Goal: Transaction & Acquisition: Purchase product/service

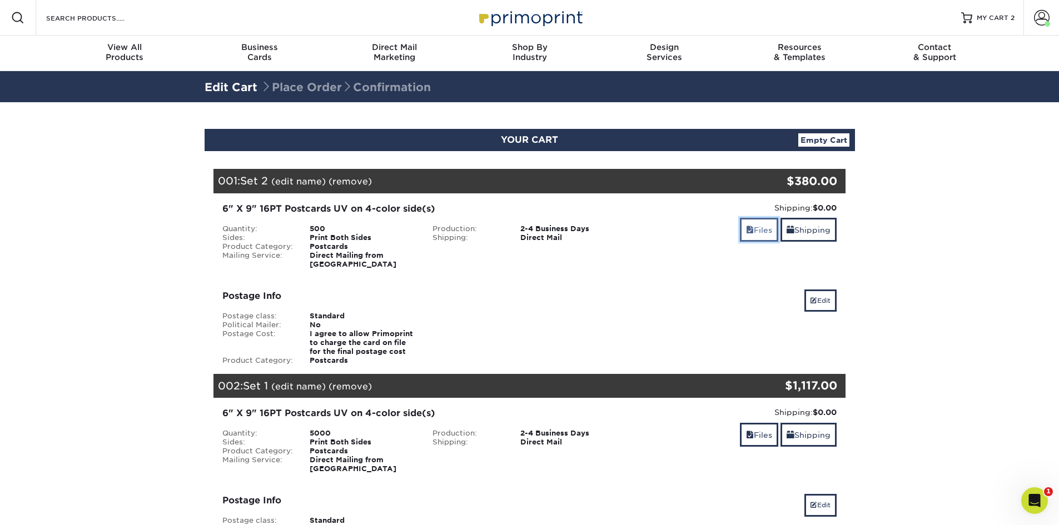
click at [759, 230] on link "Files" at bounding box center [759, 230] width 38 height 24
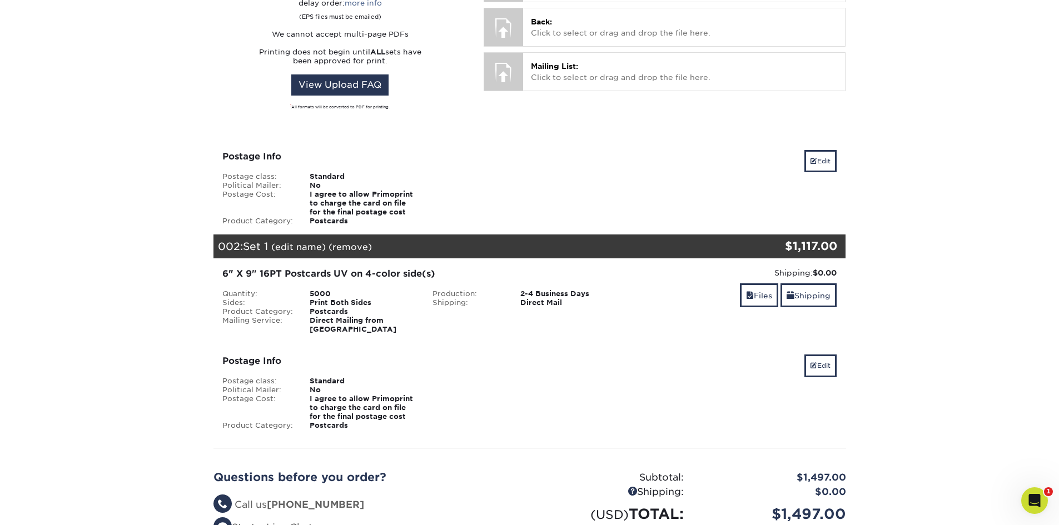
scroll to position [463, 0]
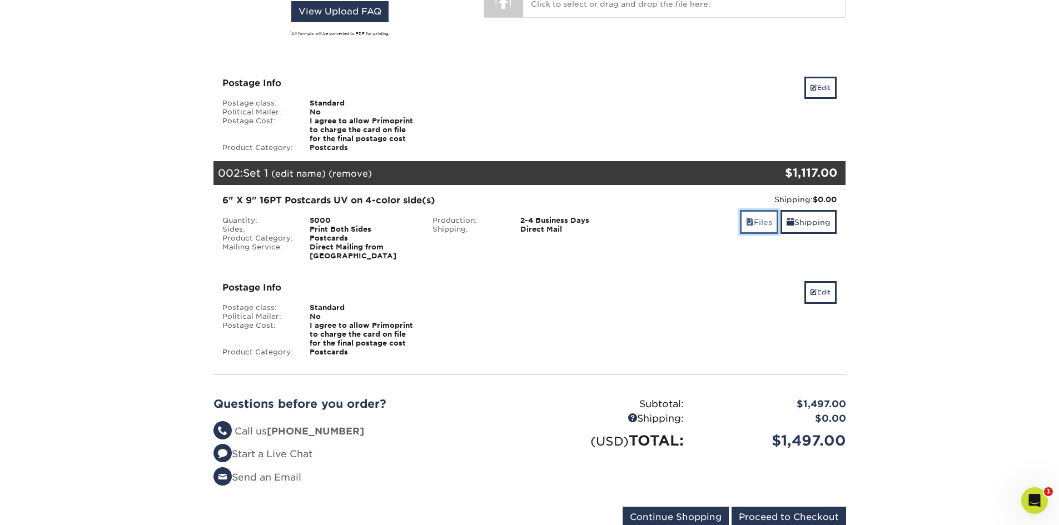
click at [749, 218] on span at bounding box center [750, 222] width 8 height 9
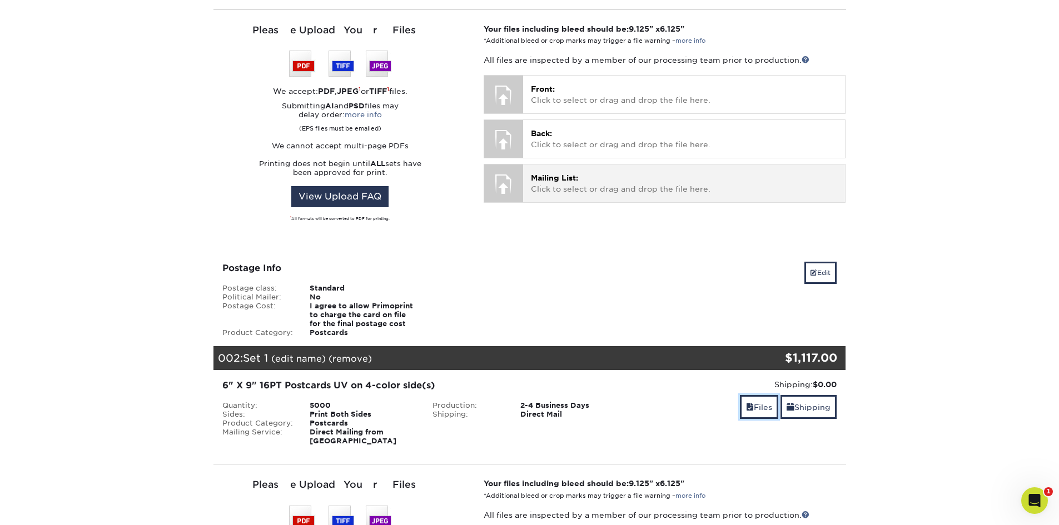
scroll to position [0, 0]
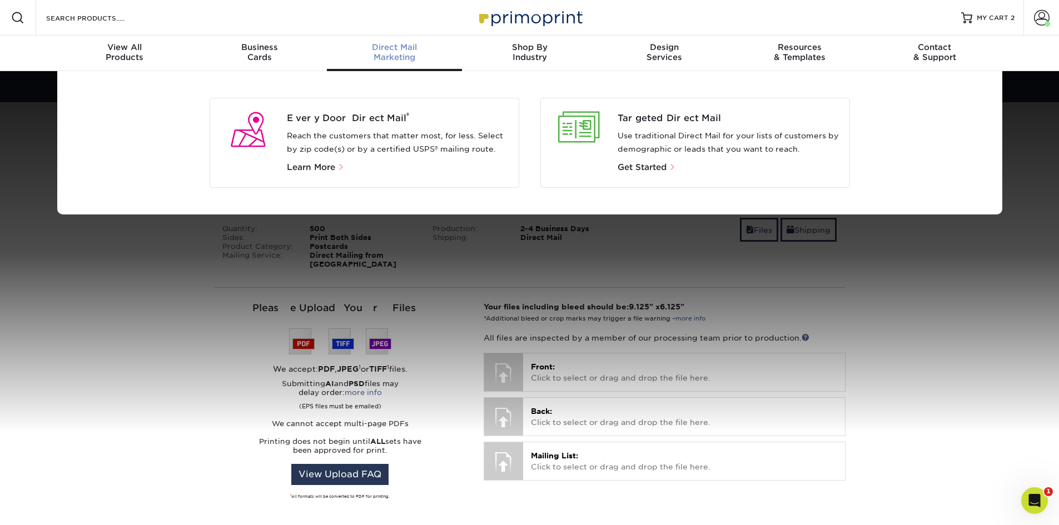
click at [654, 175] on div "Targeted Direct Mail Use traditional Direct Mail for your lists of customers by…" at bounding box center [695, 143] width 310 height 90
click at [656, 168] on span "Get Started" at bounding box center [642, 167] width 49 height 10
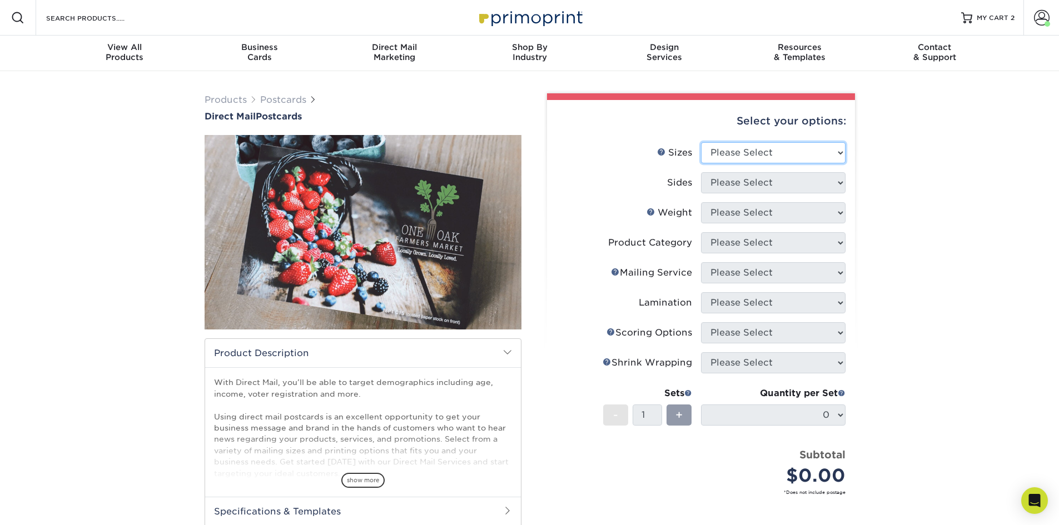
click at [786, 153] on select "Please Select 1.5" x 7" 2" x 4" 2" x 6" 2" x 7" 2" x 8" 2.12" x 5.5" 2.12" x 5.…" at bounding box center [773, 152] width 145 height 21
select select "6.00x11.00"
click at [701, 142] on select "Please Select 1.5" x 7" 2" x 4" 2" x 6" 2" x 7" 2" x 8" 2.12" x 5.5" 2.12" x 5.…" at bounding box center [773, 152] width 145 height 21
click at [756, 185] on select "Please Select Print Both Sides Print Front Only" at bounding box center [773, 182] width 145 height 21
select select "13abbda7-1d64-4f25-8bb2-c179b224825d"
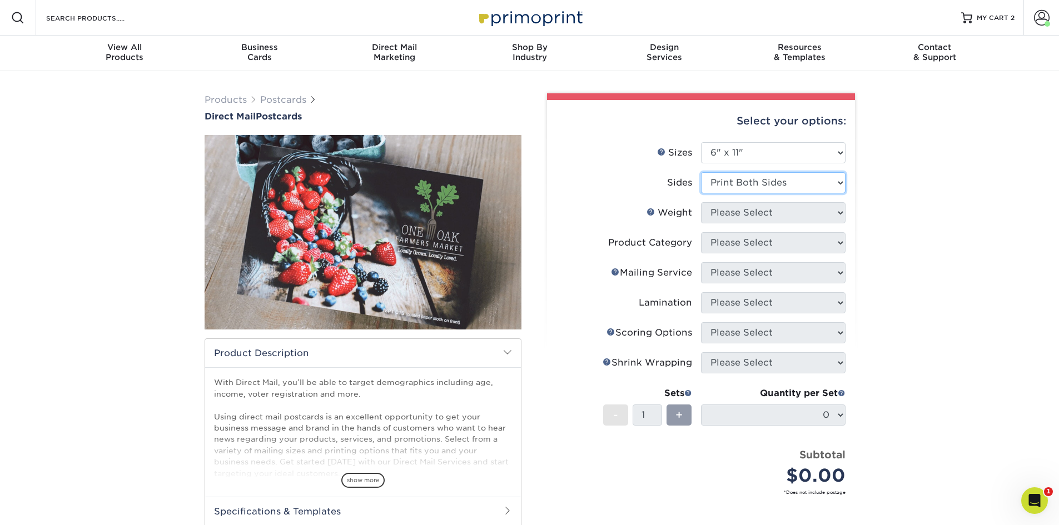
click at [701, 172] on select "Please Select Print Both Sides Print Front Only" at bounding box center [773, 182] width 145 height 21
click at [760, 211] on select "Please Select 14PT 16PT 14PT Uncoated 100LB" at bounding box center [773, 212] width 145 height 21
select select "16PT"
click at [701, 202] on select "Please Select 14PT 16PT 14PT Uncoated 100LB" at bounding box center [773, 212] width 145 height 21
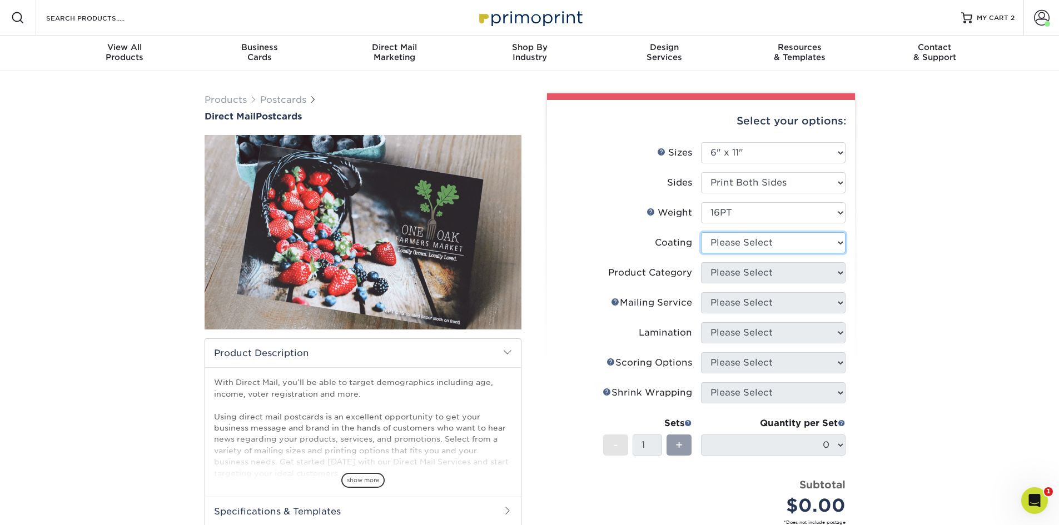
click at [749, 244] on select at bounding box center [773, 242] width 145 height 21
select select "ae367451-b2b8-45df-a344-0f05b6a12993"
click at [701, 232] on select at bounding box center [773, 242] width 145 height 21
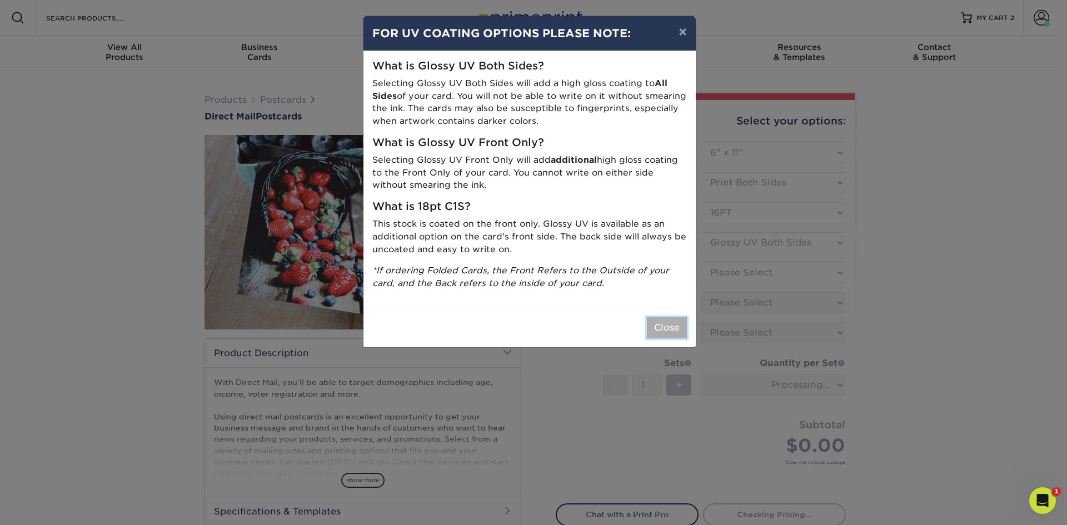
click at [664, 319] on button "Close" at bounding box center [667, 327] width 40 height 21
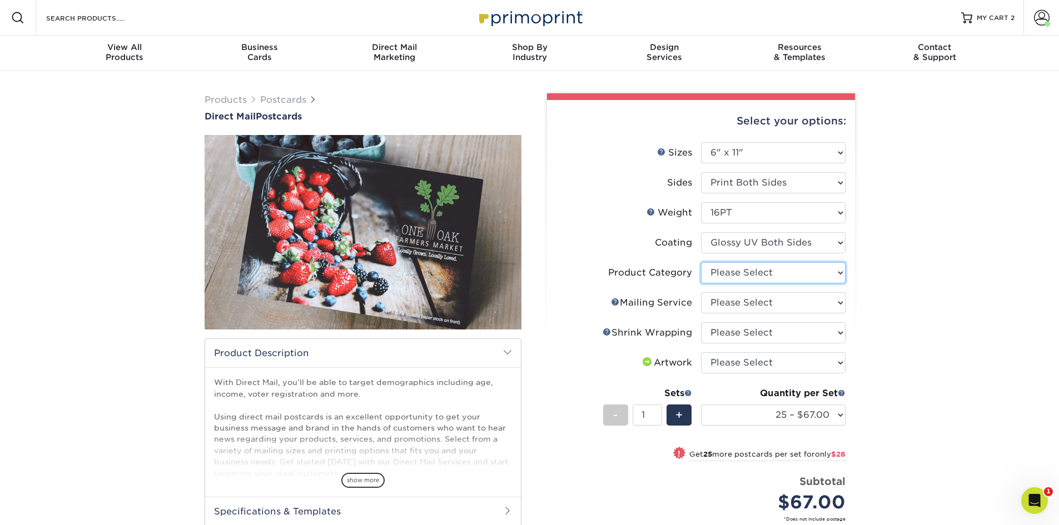
click at [788, 275] on select "Please Select Postcards" at bounding box center [773, 272] width 145 height 21
select select "9b7272e0-d6c8-4c3c-8e97-d3a1bcdab858"
click at [701, 262] on select "Please Select Postcards" at bounding box center [773, 272] width 145 height 21
click at [757, 309] on select "Please Select No Direct Mailing Service No, I will mail/stamp/imprint Direct Ma…" at bounding box center [773, 302] width 145 height 21
select select "d3cc0d54-e72f-41ce-80c5-e8486bf2cdb8"
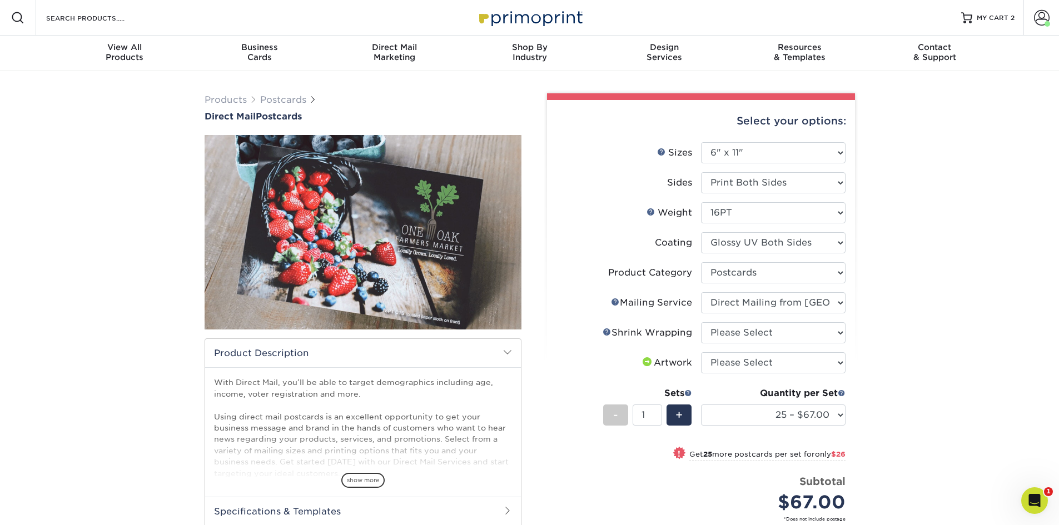
click at [701, 292] on select "Please Select No Direct Mailing Service No, I will mail/stamp/imprint Direct Ma…" at bounding box center [773, 302] width 145 height 21
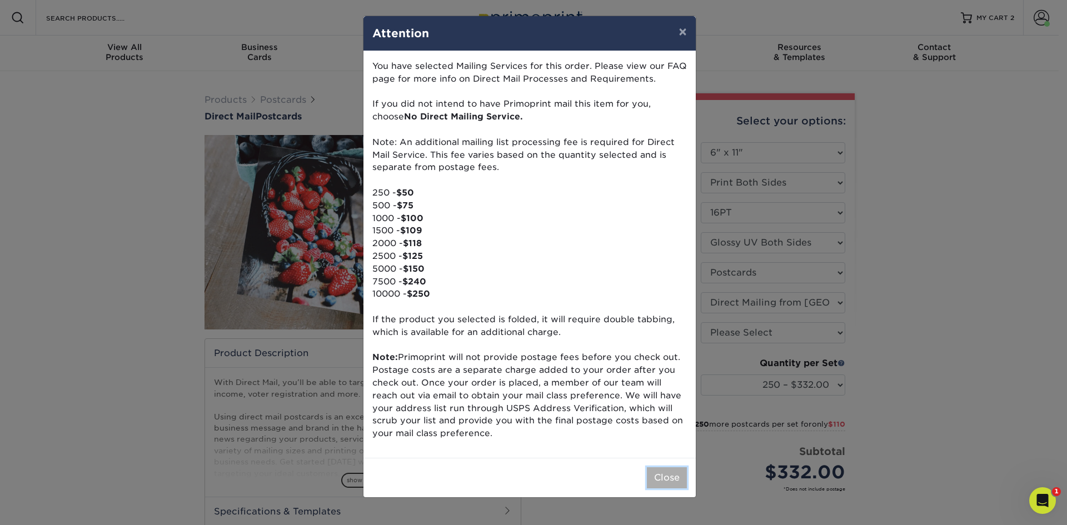
click at [674, 475] on button "Close" at bounding box center [667, 478] width 40 height 21
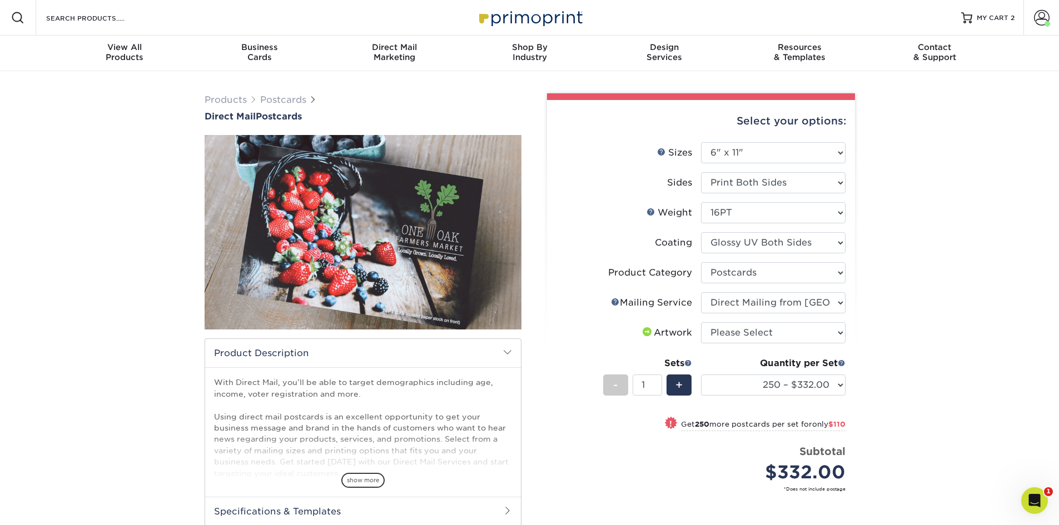
scroll to position [93, 0]
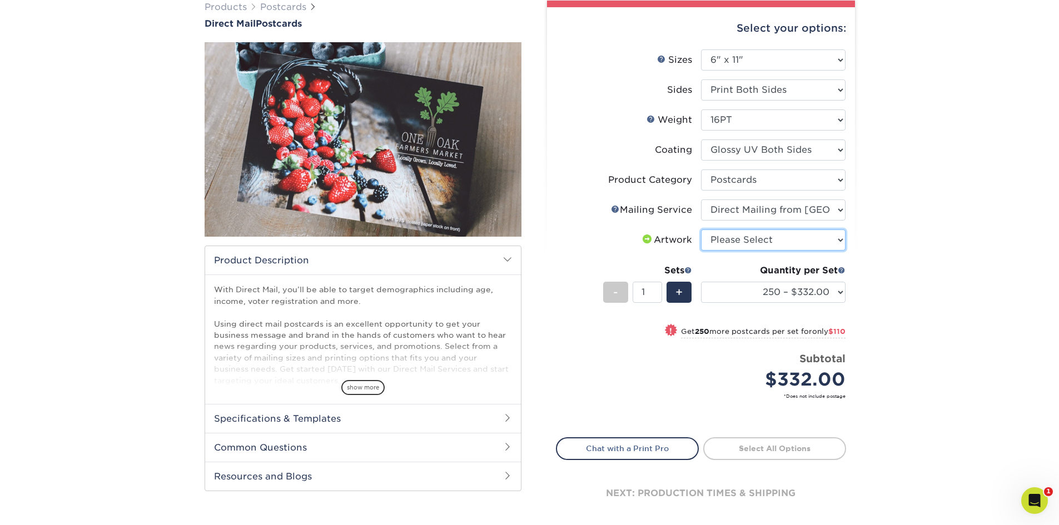
click at [750, 236] on select "Please Select I will upload files I need a design - $150" at bounding box center [773, 240] width 145 height 21
select select "upload"
click at [701, 230] on select "Please Select I will upload files I need a design - $150" at bounding box center [773, 240] width 145 height 21
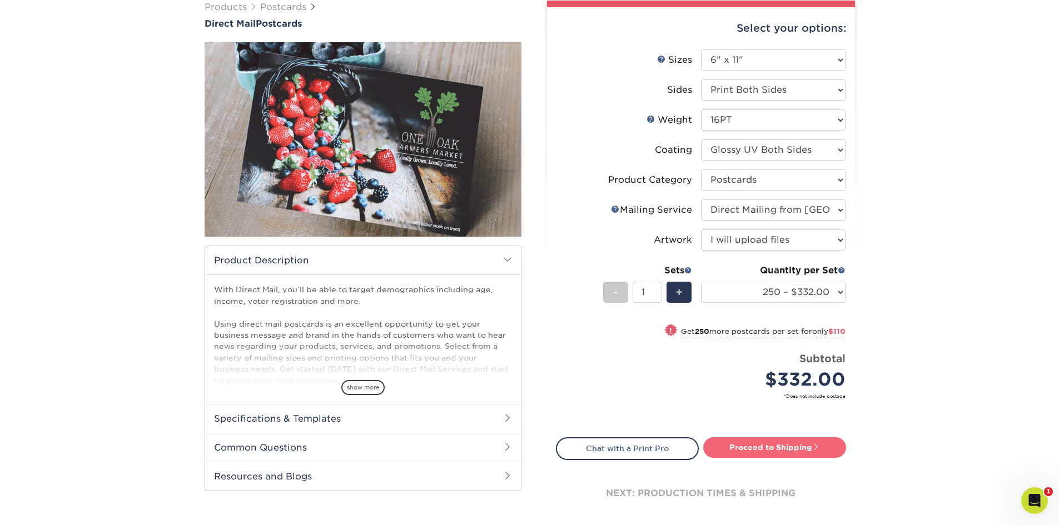
click at [767, 452] on link "Proceed to Shipping" at bounding box center [774, 448] width 143 height 20
type input "Set 1"
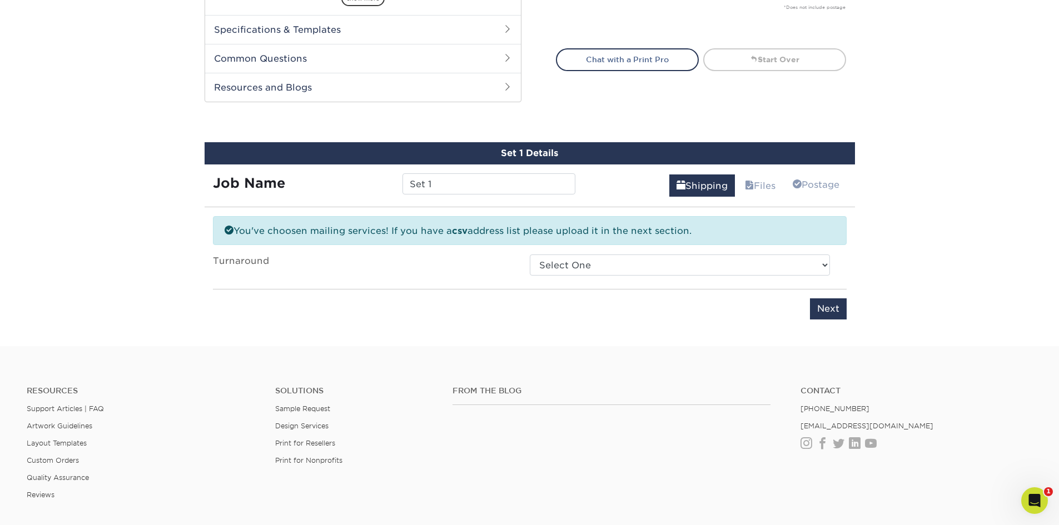
scroll to position [561, 0]
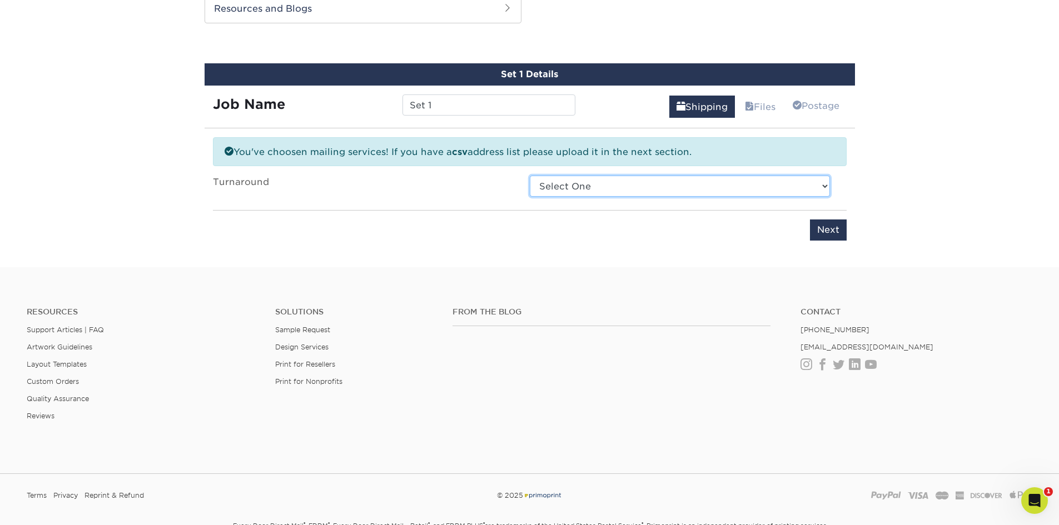
click at [580, 188] on select "Select One 2-4 Business Days 2 Day Next Business Day" at bounding box center [680, 186] width 300 height 21
select select "e5291d06-5112-4b27-91f8-c032233a8eca"
click at [530, 176] on select "Select One 2-4 Business Days 2 Day Next Business Day" at bounding box center [680, 186] width 300 height 21
click at [822, 231] on input "Next" at bounding box center [828, 230] width 37 height 21
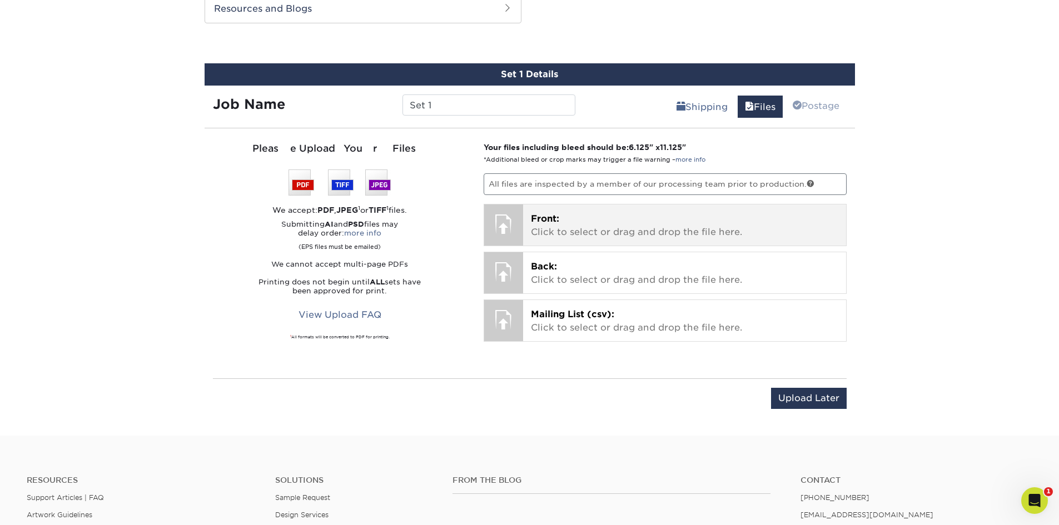
click at [578, 225] on p "Front: Click to select or drag and drop the file here." at bounding box center [684, 225] width 307 height 27
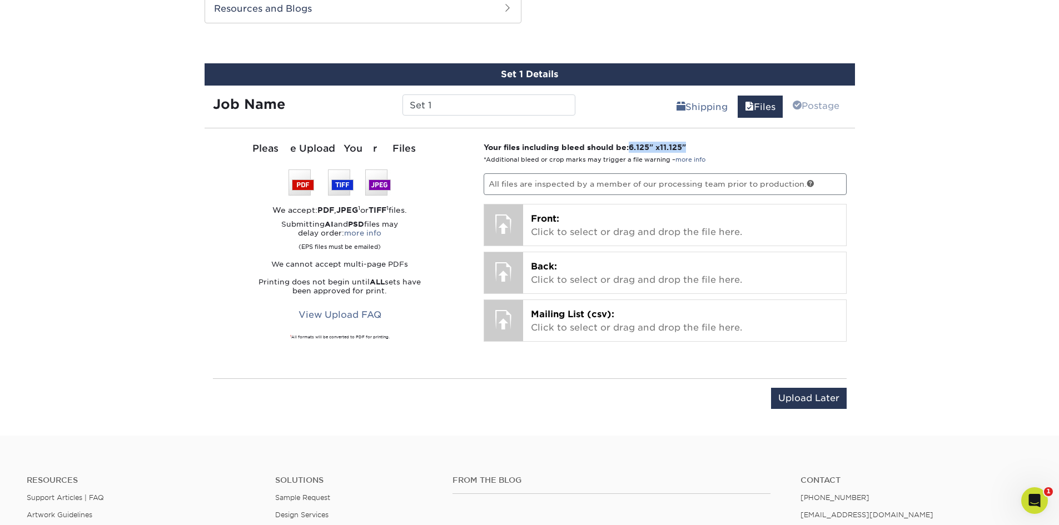
drag, startPoint x: 706, startPoint y: 146, endPoint x: 635, endPoint y: 145, distance: 70.6
click at [635, 145] on p "Your files including bleed should be: 6.125 " x 11.125 " *Additional bleed or c…" at bounding box center [665, 153] width 363 height 23
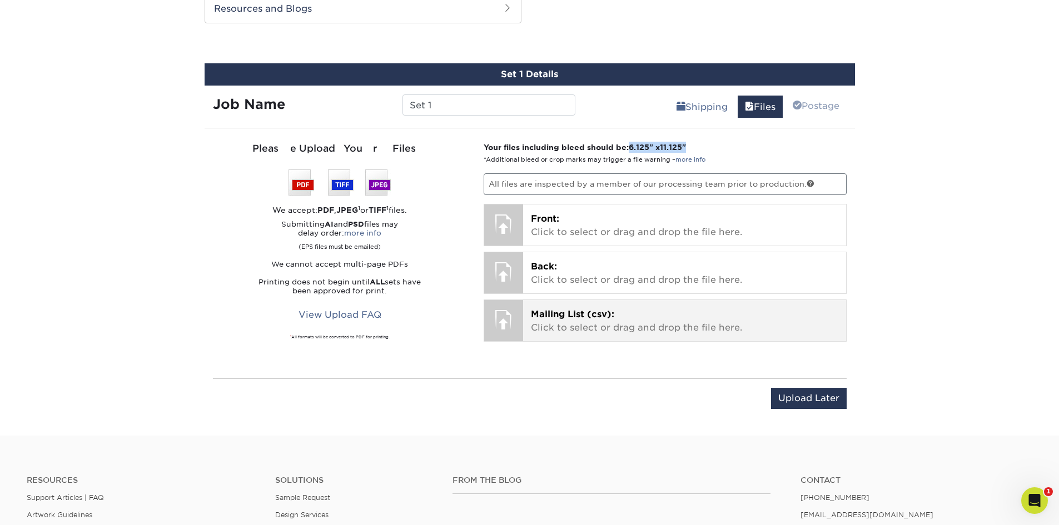
copy strong "6.125 " x 11.125 ""
